Goal: Navigation & Orientation: Find specific page/section

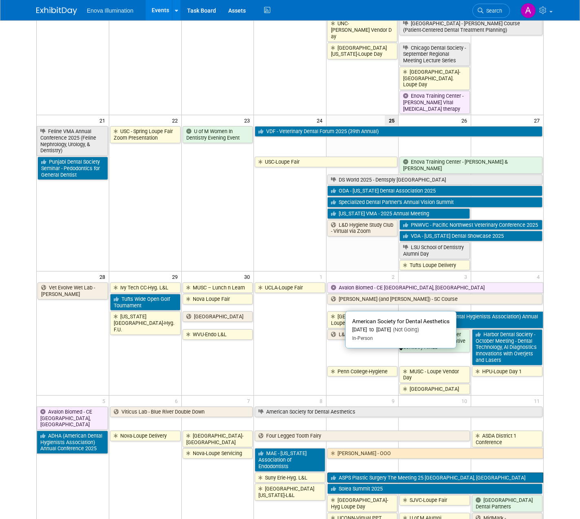
scroll to position [563, 0]
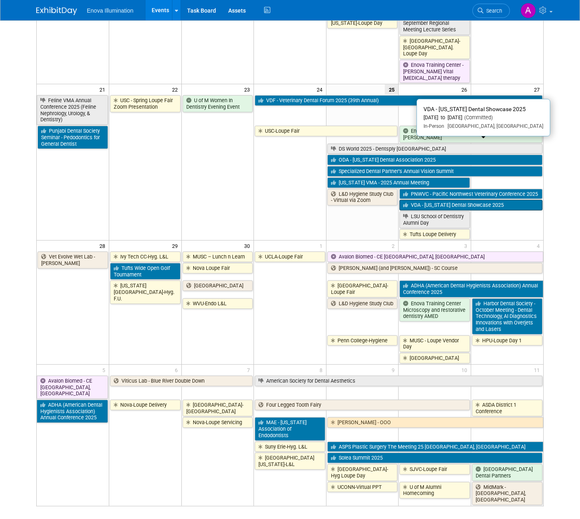
click at [423, 200] on link "VDA - [US_STATE] Dental Showcase 2025" at bounding box center [470, 205] width 143 height 11
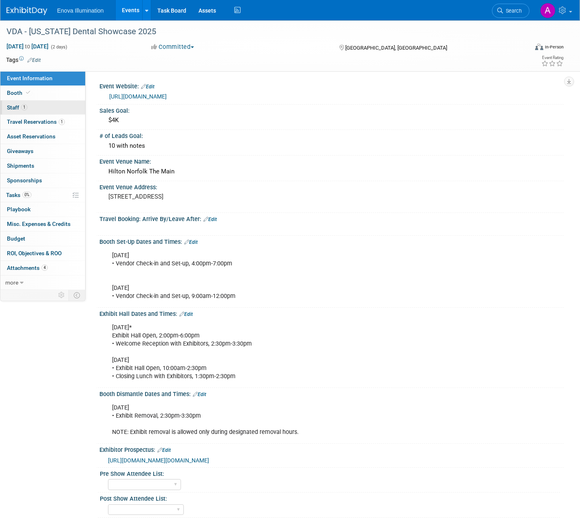
click at [33, 112] on link "1 Staff 1" at bounding box center [42, 108] width 85 height 14
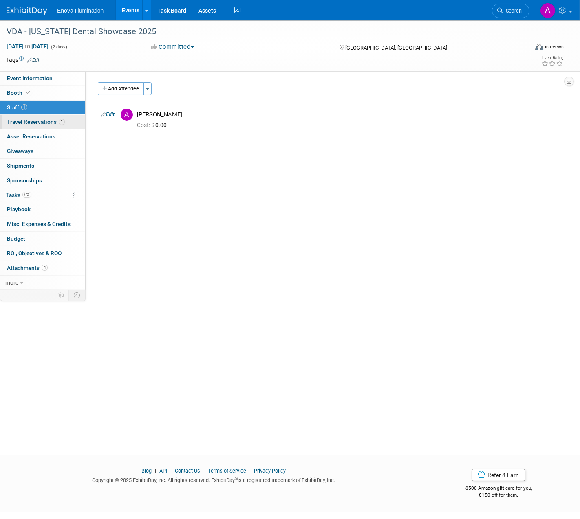
click at [34, 120] on span "Travel Reservations 1" at bounding box center [36, 122] width 58 height 7
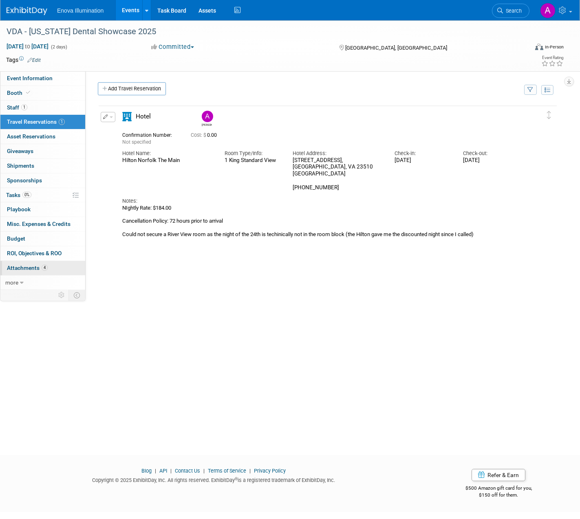
click at [24, 261] on link "4 Attachments 4" at bounding box center [42, 268] width 85 height 14
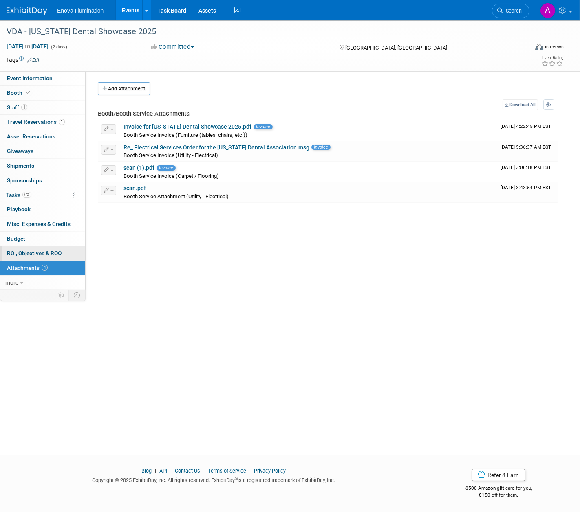
click at [21, 254] on span "ROI, Objectives & ROO 0" at bounding box center [34, 253] width 55 height 7
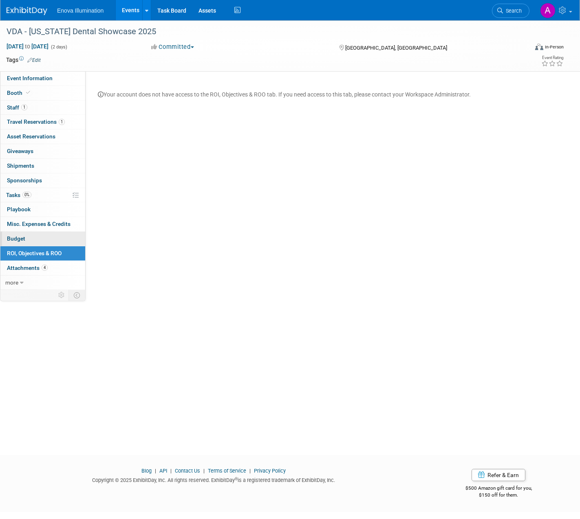
click at [21, 242] on span "Budget" at bounding box center [16, 238] width 18 height 7
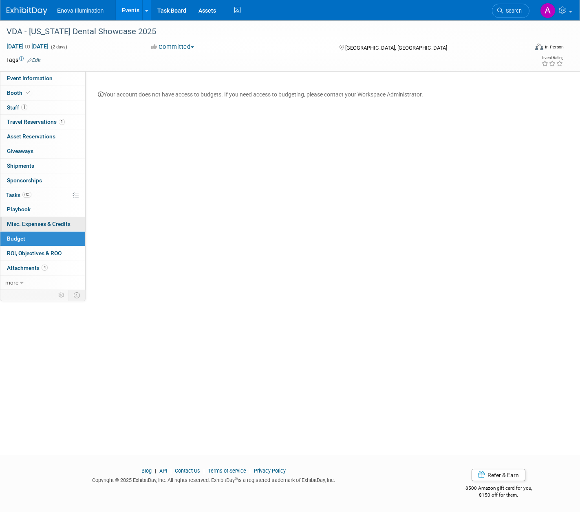
click at [23, 222] on span "Misc. Expenses & Credits 0" at bounding box center [39, 224] width 64 height 7
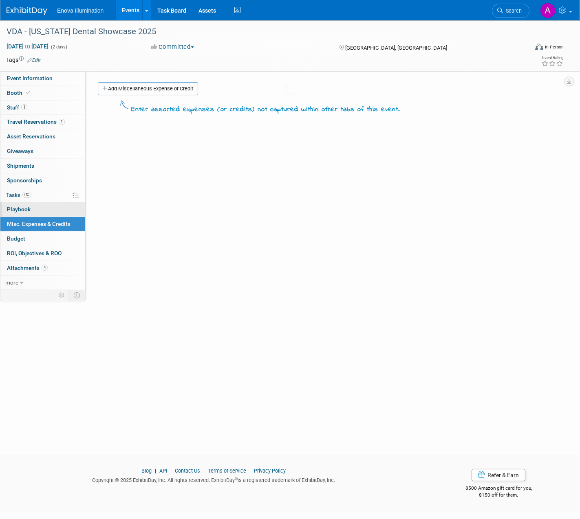
click at [23, 211] on span "Playbook 0" at bounding box center [19, 209] width 24 height 7
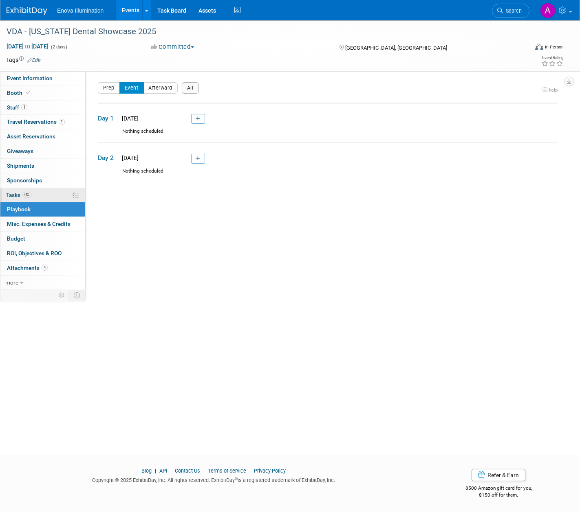
click at [13, 195] on span "Tasks 0%" at bounding box center [18, 195] width 25 height 7
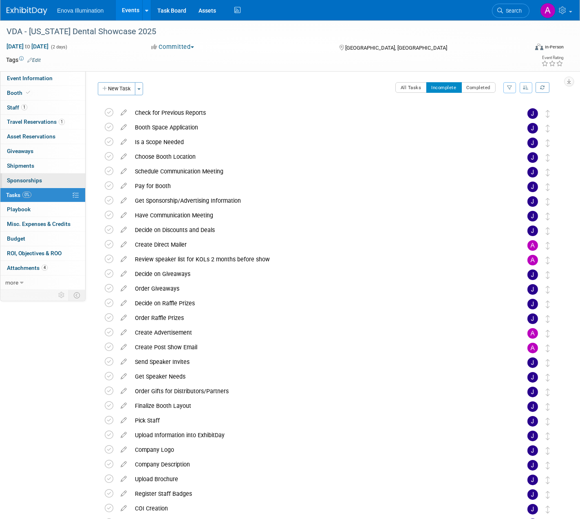
click at [49, 185] on link "0 Sponsorships 0" at bounding box center [42, 181] width 85 height 14
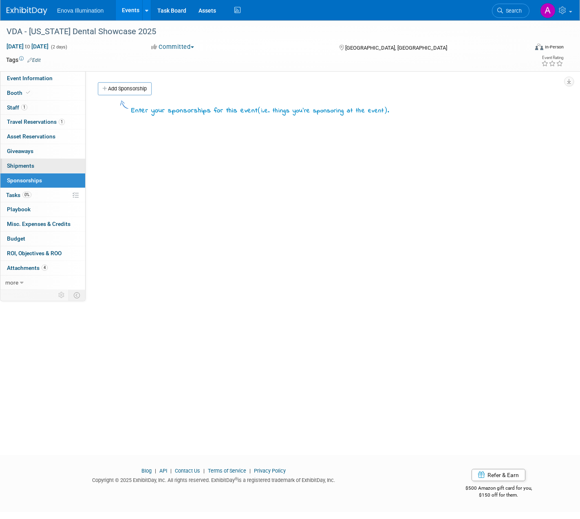
click at [45, 171] on link "0 Shipments 0" at bounding box center [42, 166] width 85 height 14
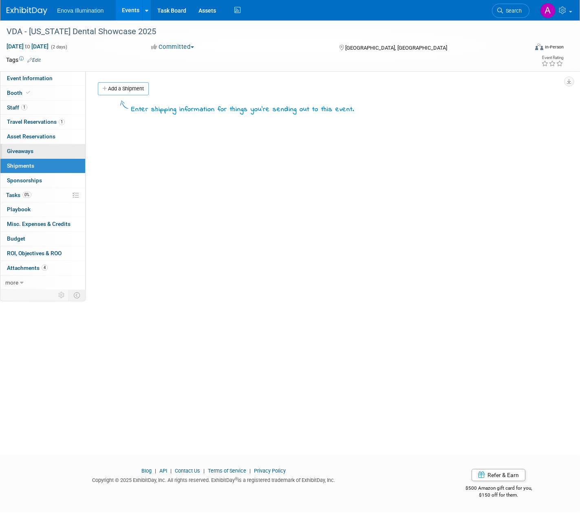
click at [42, 155] on link "0 Giveaways 0" at bounding box center [42, 151] width 85 height 14
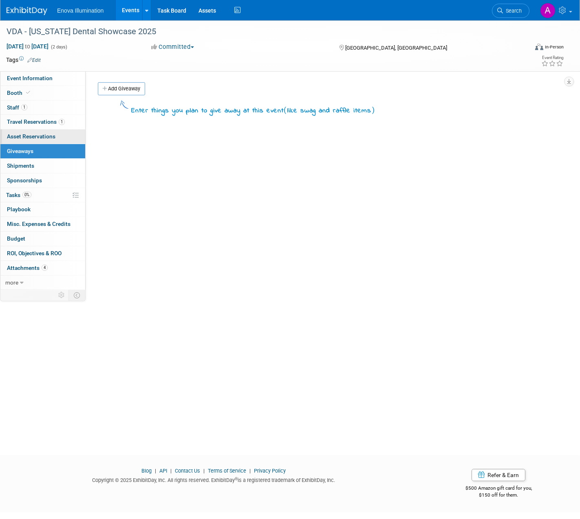
click at [42, 136] on span "Asset Reservations 0" at bounding box center [31, 136] width 48 height 7
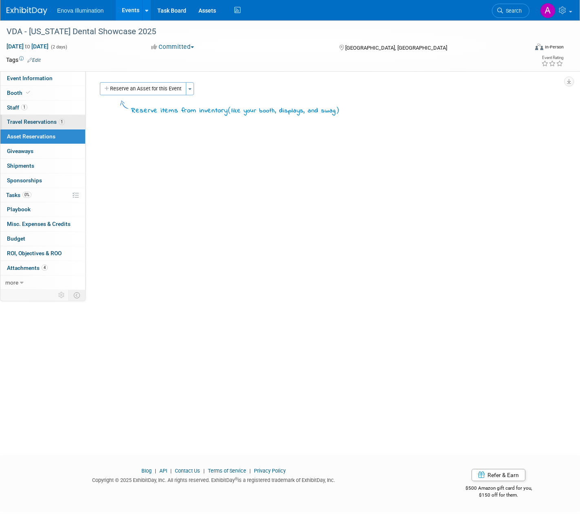
click at [41, 120] on span "Travel Reservations 1" at bounding box center [36, 122] width 58 height 7
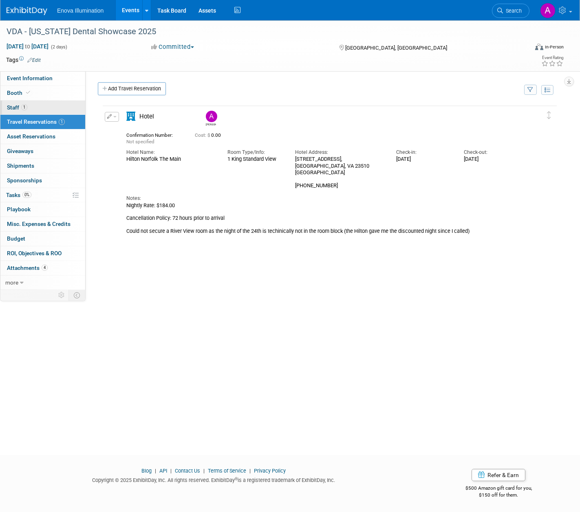
click at [39, 108] on link "1 Staff 1" at bounding box center [42, 108] width 85 height 14
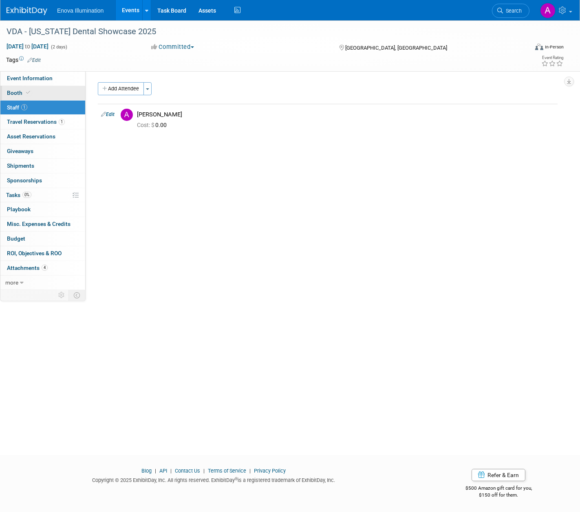
click at [42, 91] on link "Booth" at bounding box center [42, 93] width 85 height 14
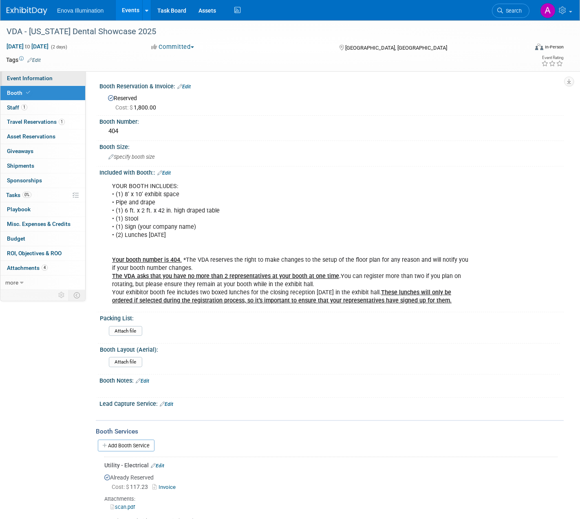
click at [43, 78] on span "Event Information" at bounding box center [30, 78] width 46 height 7
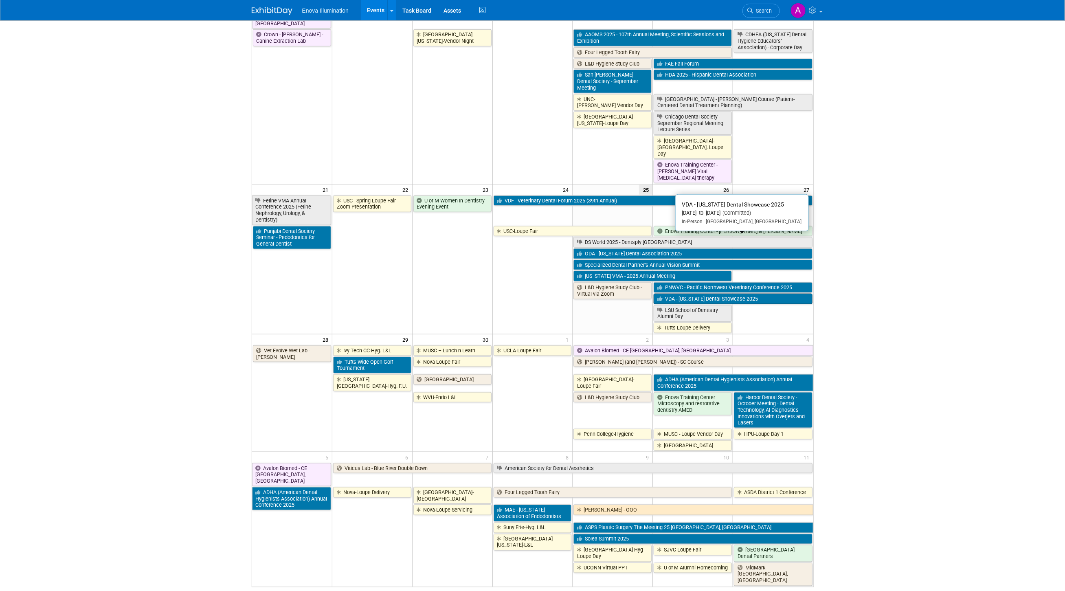
click at [733, 294] on link "VDA - [US_STATE] Dental Showcase 2025" at bounding box center [733, 299] width 158 height 11
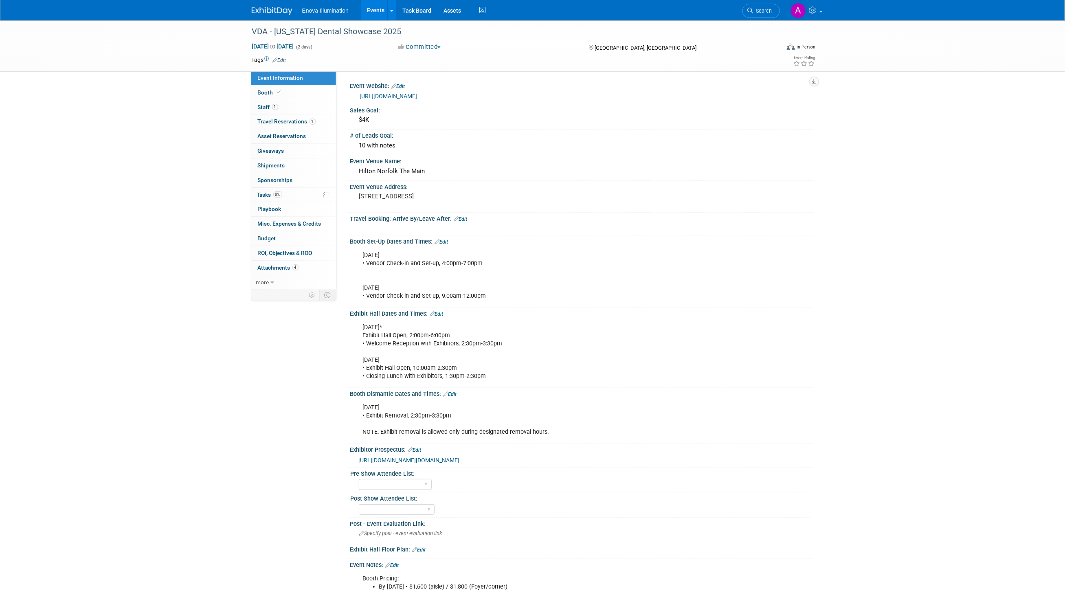
click at [418, 97] on link "[URL][DOMAIN_NAME]" at bounding box center [388, 96] width 57 height 7
click at [290, 89] on link "Booth" at bounding box center [293, 93] width 85 height 14
